Goal: Use online tool/utility: Utilize a website feature to perform a specific function

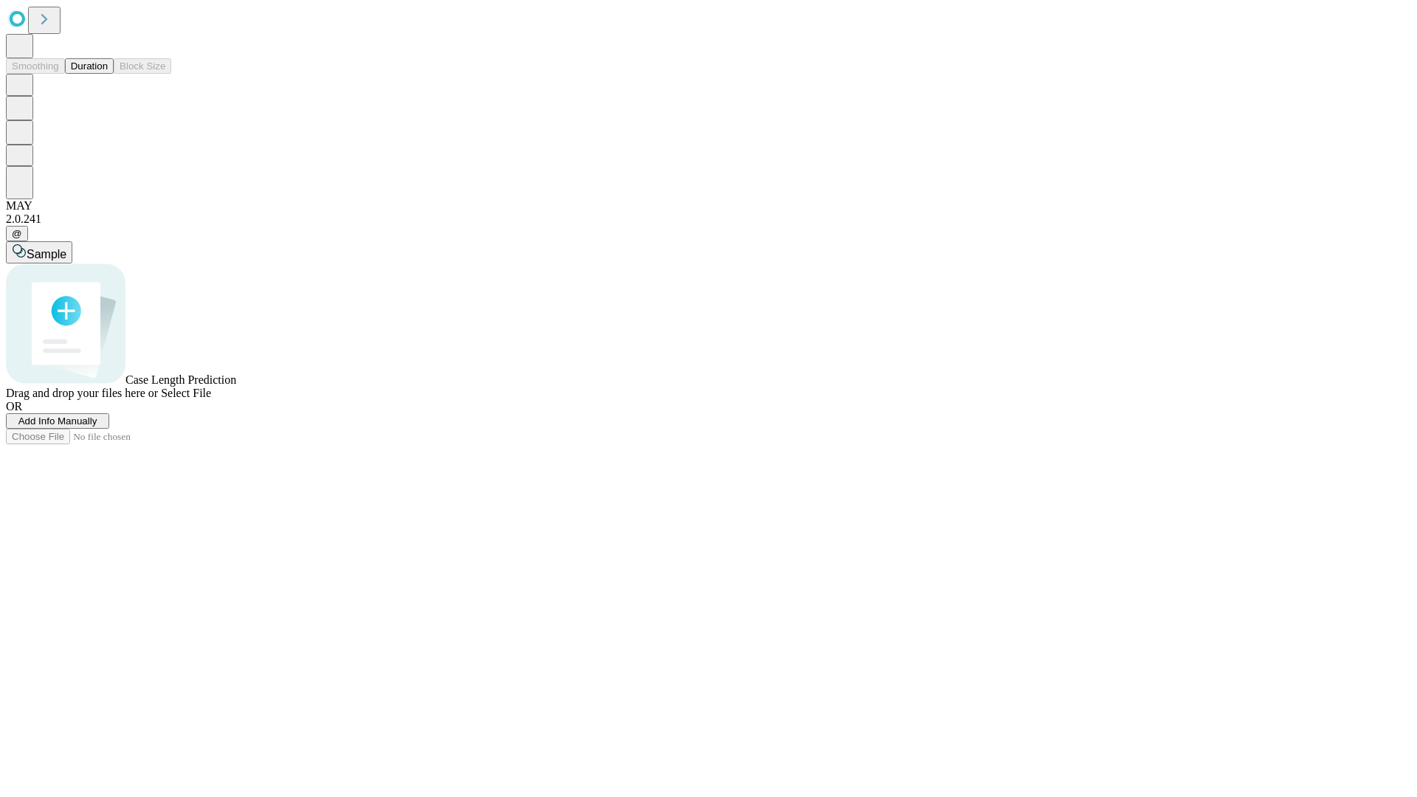
click at [211, 399] on span "Select File" at bounding box center [186, 393] width 50 height 13
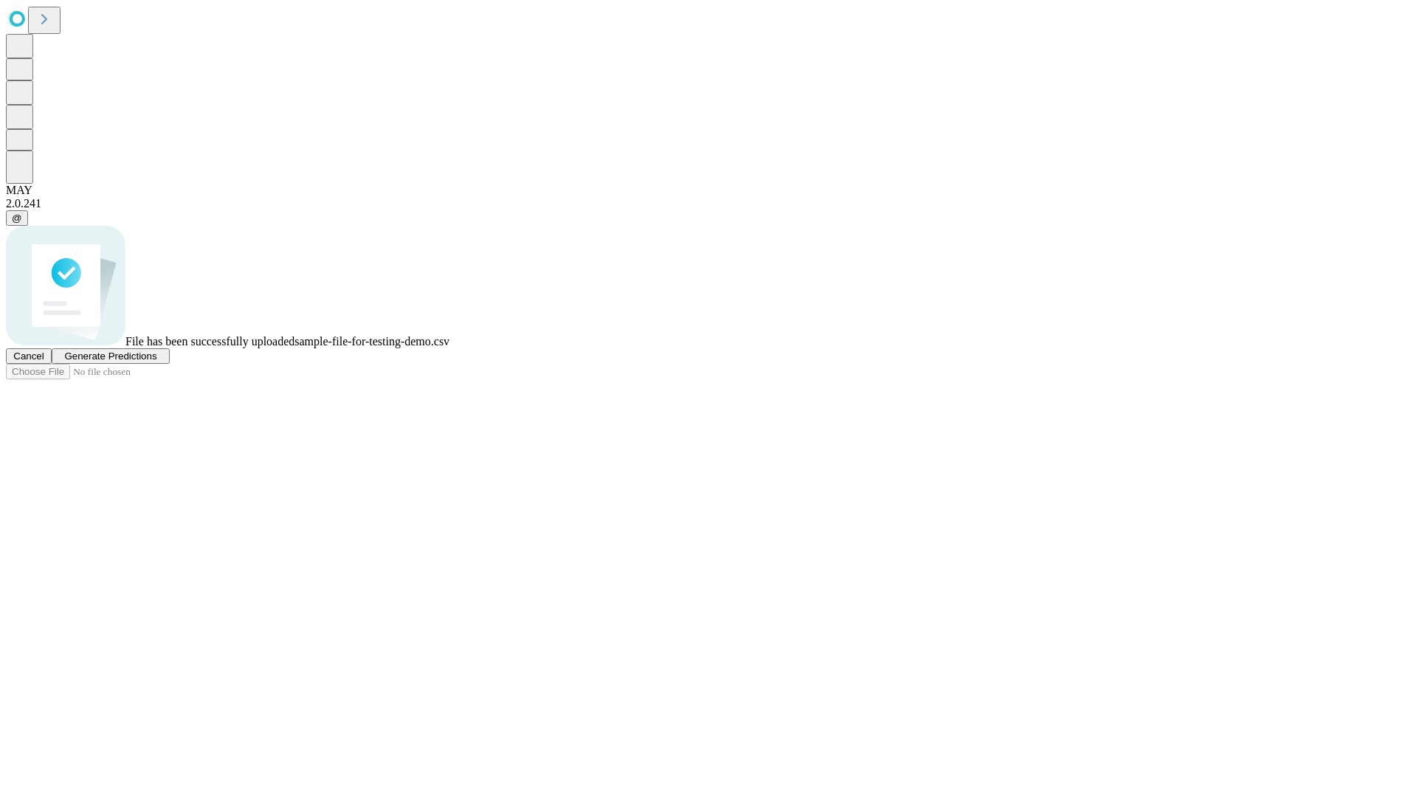
click at [156, 362] on span "Generate Predictions" at bounding box center [110, 356] width 92 height 11
